Goal: Find specific page/section: Find specific page/section

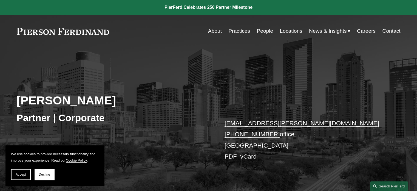
click at [232, 158] on link "PDF" at bounding box center [231, 156] width 12 height 7
click at [40, 172] on button "Decline" at bounding box center [45, 174] width 20 height 11
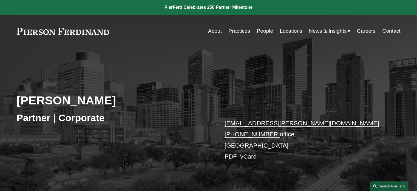
click at [0, 0] on link "News" at bounding box center [0, 0] width 0 height 0
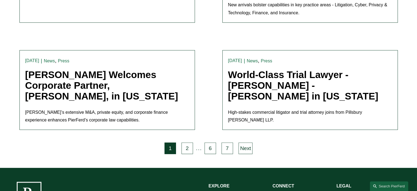
scroll to position [1173, 0]
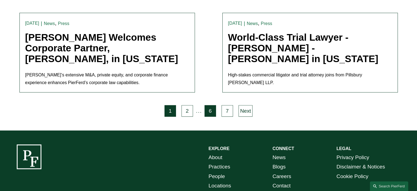
click at [212, 105] on link "6" at bounding box center [211, 111] width 12 height 12
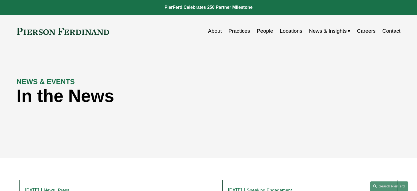
click at [230, 29] on link "Practices" at bounding box center [240, 31] width 22 height 10
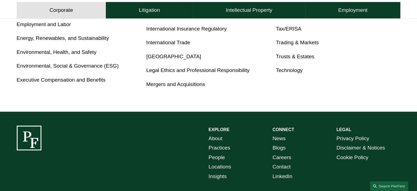
scroll to position [372, 0]
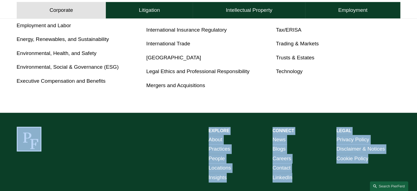
drag, startPoint x: 415, startPoint y: 154, endPoint x: 421, endPoint y: 92, distance: 62.6
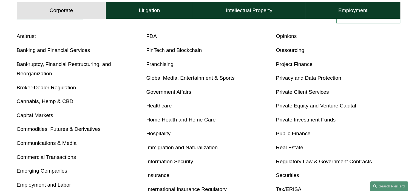
scroll to position [123, 0]
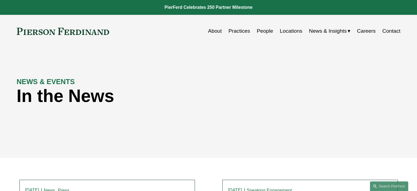
click at [299, 31] on link "Locations" at bounding box center [291, 31] width 22 height 10
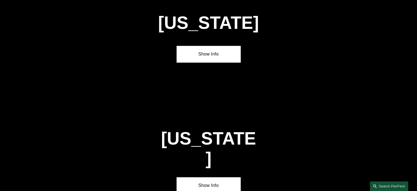
scroll to position [1815, 0]
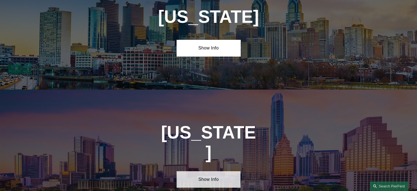
click at [208, 171] on link "Show Info" at bounding box center [209, 179] width 64 height 16
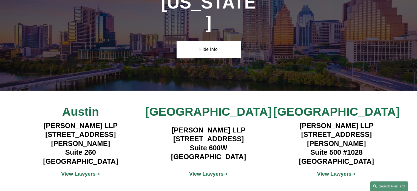
scroll to position [1941, 0]
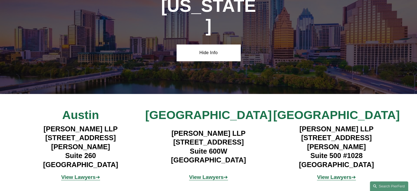
click at [333, 172] on p "View Lawyers ➔" at bounding box center [337, 177] width 128 height 10
click at [333, 174] on strong "View Lawyers" at bounding box center [334, 177] width 35 height 6
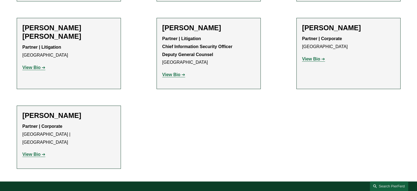
scroll to position [358, 0]
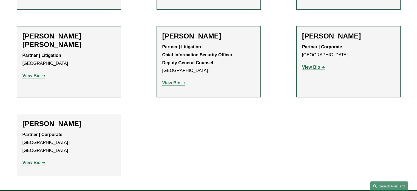
click at [308, 66] on strong "View Bio" at bounding box center [311, 67] width 18 height 5
